Goal: Information Seeking & Learning: Learn about a topic

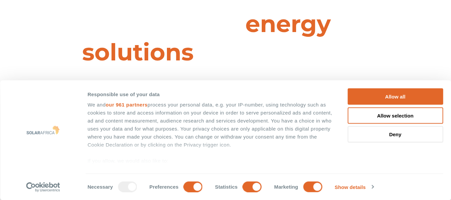
scroll to position [30, 0]
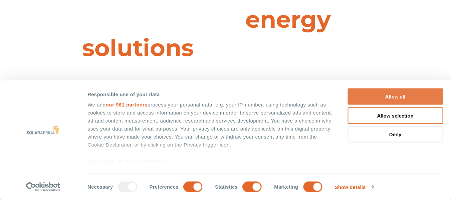
click at [408, 93] on button "Allow all" at bounding box center [394, 96] width 95 height 16
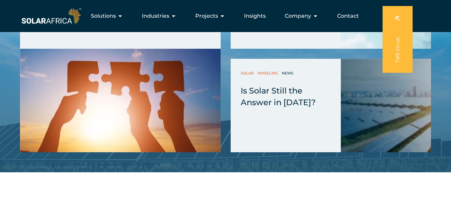
scroll to position [1729, 0]
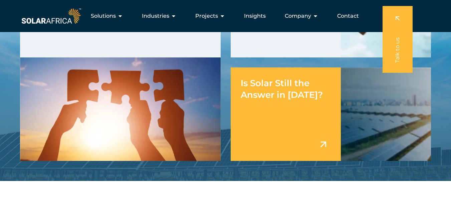
click at [278, 98] on span "Is Solar Still the Answer in [DATE]?" at bounding box center [281, 89] width 82 height 22
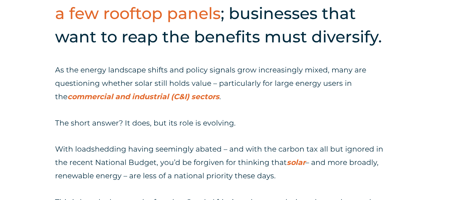
scroll to position [302, 0]
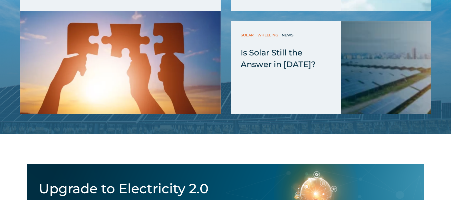
scroll to position [1823, 0]
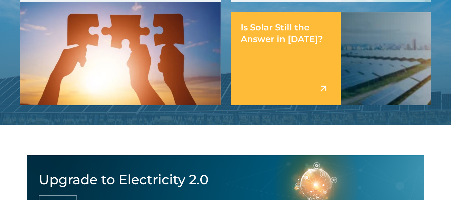
click at [280, 46] on div "Is Solar Still the Answer in [DATE]?" at bounding box center [285, 58] width 110 height 93
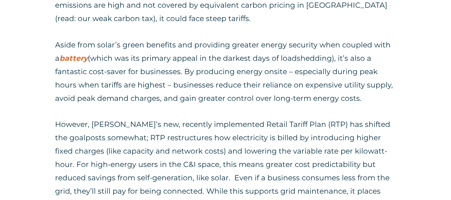
scroll to position [895, 0]
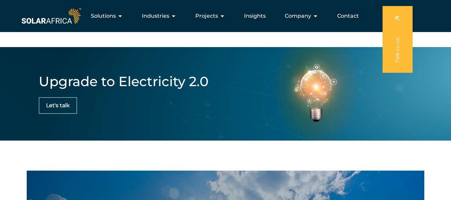
scroll to position [1916, 0]
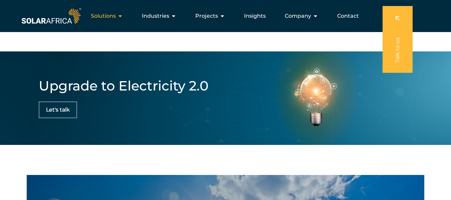
click at [116, 16] on span "Solutions" at bounding box center [103, 16] width 25 height 8
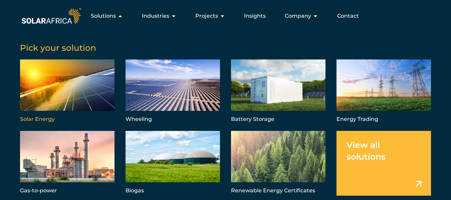
click at [90, 65] on link "Menu" at bounding box center [67, 91] width 94 height 65
